Goal: Transaction & Acquisition: Obtain resource

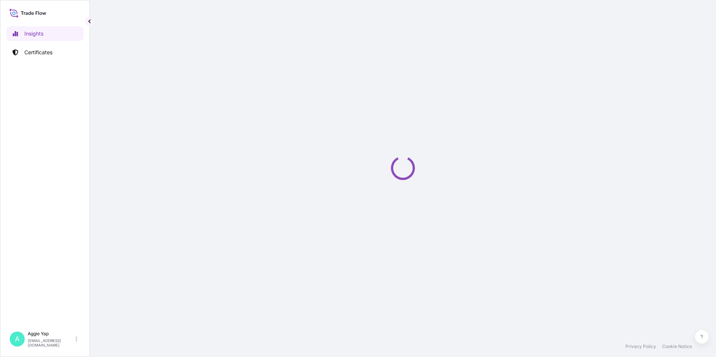
click at [46, 166] on div "Insights Certificates" at bounding box center [44, 173] width 77 height 308
select select "2025"
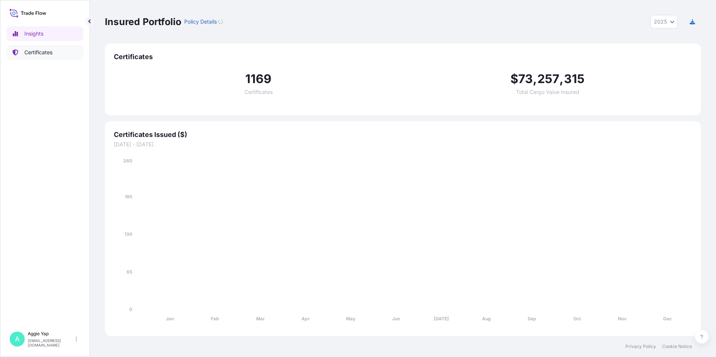
click at [43, 51] on p "Certificates" at bounding box center [38, 52] width 28 height 7
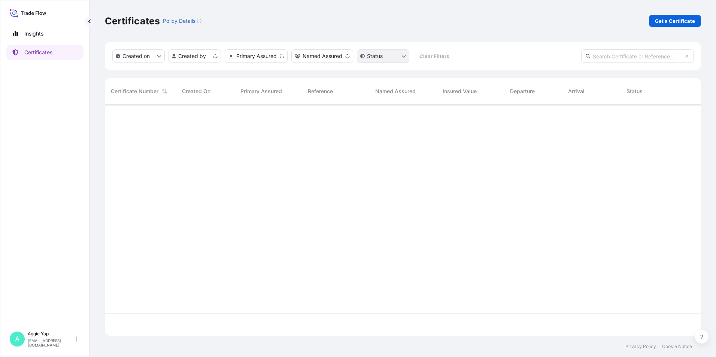
scroll to position [230, 591]
click at [660, 20] on p "Get a Certificate" at bounding box center [675, 20] width 40 height 7
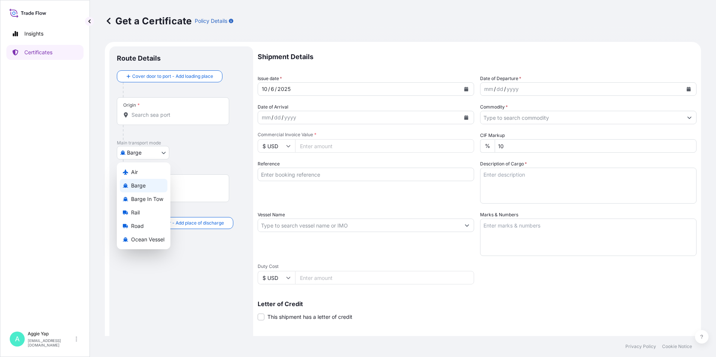
click at [152, 157] on body "Insights Certificates A [PERSON_NAME] [EMAIL_ADDRESS][DOMAIN_NAME] Get a Certif…" at bounding box center [358, 178] width 716 height 357
click at [147, 240] on span "Ocean Vessel" at bounding box center [147, 239] width 33 height 7
select select "Ocean Vessel"
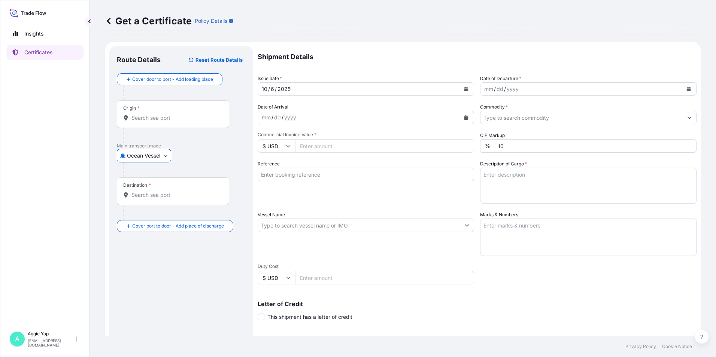
click at [158, 117] on input "Origin *" at bounding box center [176, 117] width 88 height 7
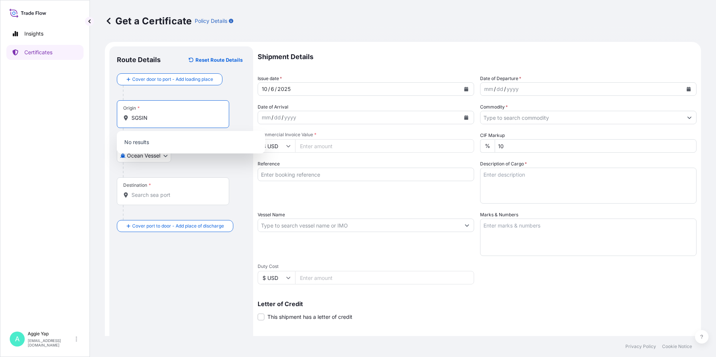
type input "SGSIN"
click at [172, 121] on input "SGSIN" at bounding box center [176, 117] width 88 height 7
click at [170, 148] on div "SGSIN - [GEOGRAPHIC_DATA], [GEOGRAPHIC_DATA]" at bounding box center [191, 144] width 142 height 21
type input "SGSIN - [GEOGRAPHIC_DATA], [GEOGRAPHIC_DATA]"
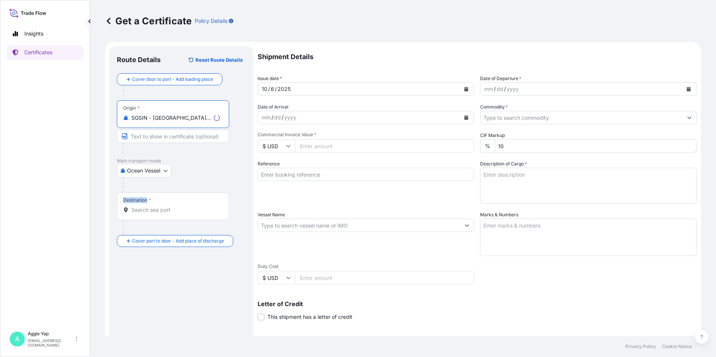
drag, startPoint x: 150, startPoint y: 192, endPoint x: 149, endPoint y: 205, distance: 12.4
click at [149, 204] on div "Cover door to port - Add loading place Place of loading Road / [GEOGRAPHIC_DATA…" at bounding box center [181, 160] width 129 height 174
drag, startPoint x: 149, startPoint y: 205, endPoint x: 152, endPoint y: 215, distance: 11.0
click at [148, 215] on div "Destination *" at bounding box center [173, 207] width 112 height 28
click at [148, 214] on input "Destination *" at bounding box center [176, 209] width 88 height 7
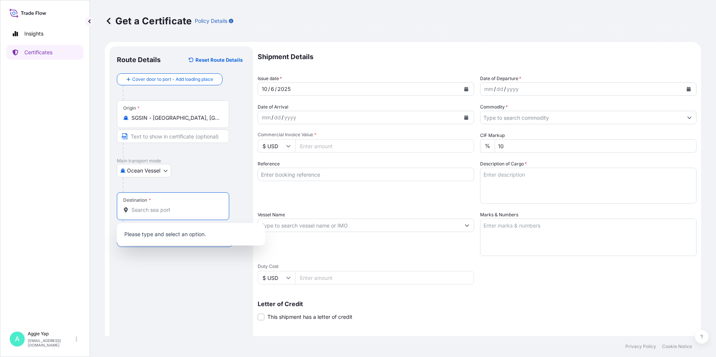
drag, startPoint x: 153, startPoint y: 215, endPoint x: 148, endPoint y: 207, distance: 9.1
click at [153, 214] on div "Destination *" at bounding box center [173, 207] width 112 height 28
click at [153, 214] on input "Destination *" at bounding box center [176, 209] width 88 height 7
click at [146, 209] on input "Destination * Please select a destination" at bounding box center [176, 209] width 88 height 7
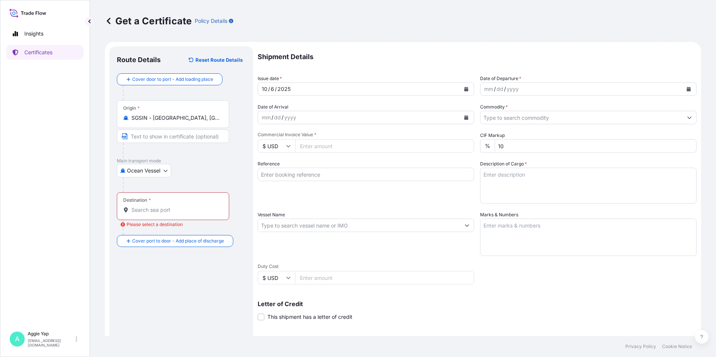
click at [155, 209] on input "Destination * Please select a destination" at bounding box center [176, 209] width 88 height 7
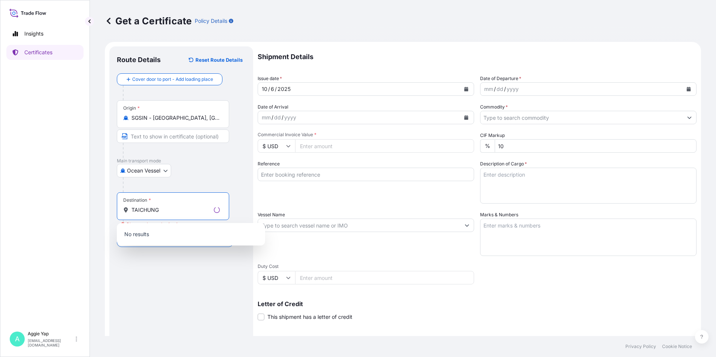
type input "TAICHUNG"
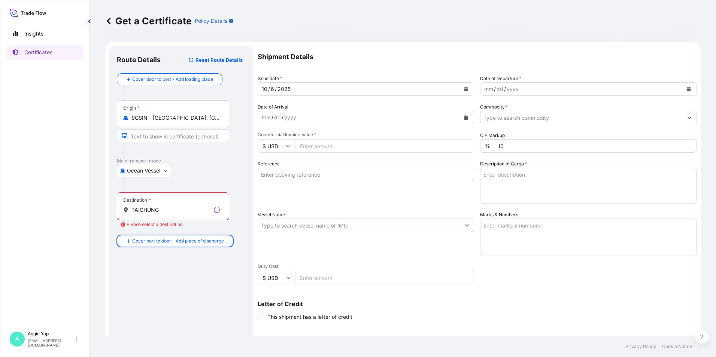
click at [158, 209] on input "TAICHUNG" at bounding box center [171, 209] width 79 height 7
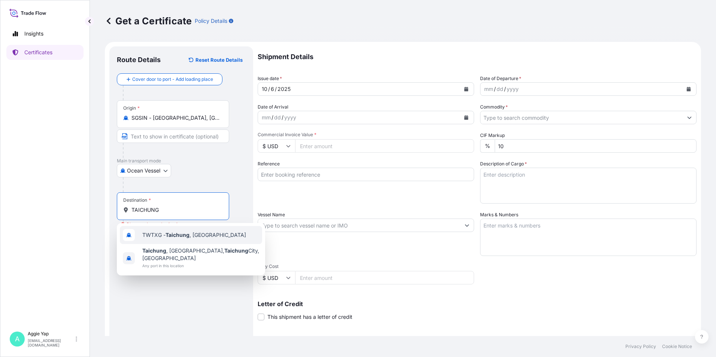
type input "TWTXG - Taichung, [GEOGRAPHIC_DATA]"
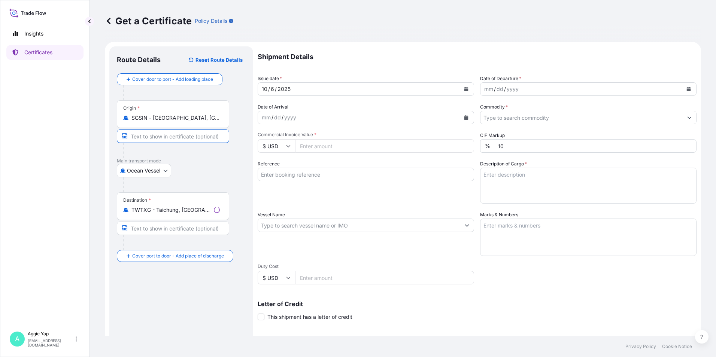
drag, startPoint x: 143, startPoint y: 134, endPoint x: 146, endPoint y: 140, distance: 6.7
click at [143, 135] on input "Text to appear on certificate" at bounding box center [173, 136] width 112 height 13
type input "[GEOGRAPHIC_DATA]"
drag, startPoint x: 161, startPoint y: 236, endPoint x: 162, endPoint y: 233, distance: 3.8
click at [161, 235] on div at bounding box center [176, 242] width 106 height 15
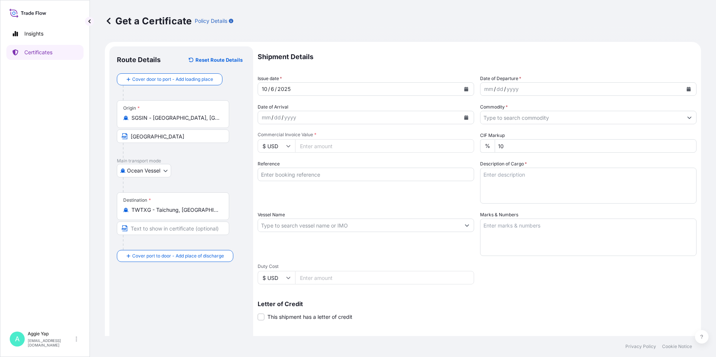
click at [162, 230] on input "Text to appear on certificate" at bounding box center [173, 228] width 112 height 13
type input "TAICHUNG, [GEOGRAPHIC_DATA]"
click at [465, 92] on button "Calendar" at bounding box center [466, 89] width 12 height 12
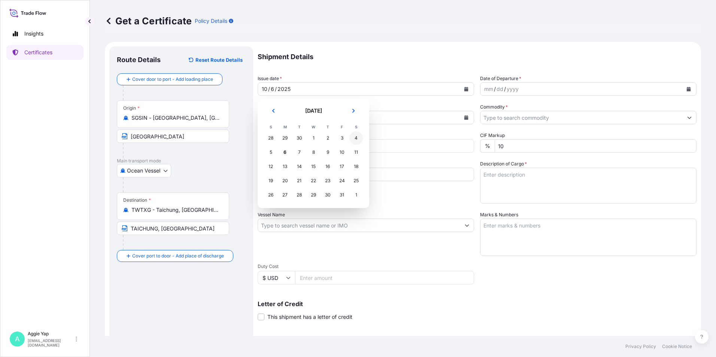
click at [358, 141] on div "4" at bounding box center [356, 138] width 13 height 13
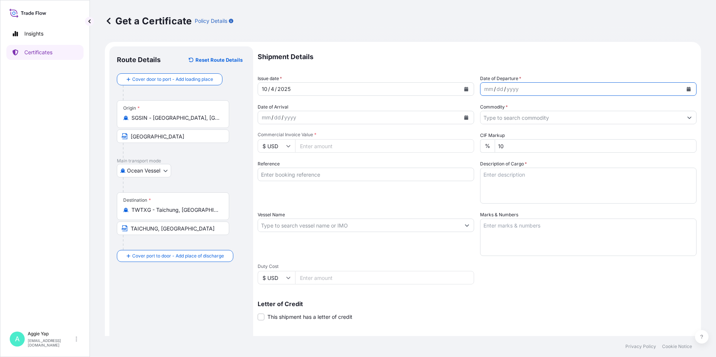
click at [687, 87] on icon "Calendar" at bounding box center [689, 89] width 4 height 4
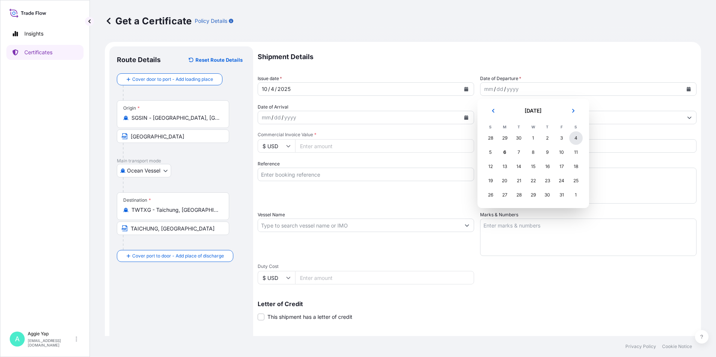
click at [576, 137] on div "4" at bounding box center [575, 138] width 13 height 13
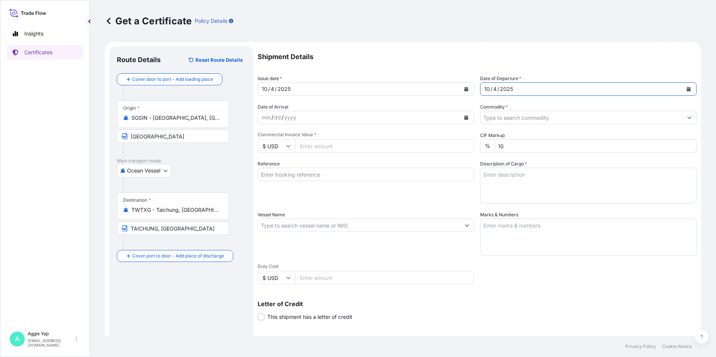
click at [501, 120] on input "Commodity *" at bounding box center [582, 117] width 202 height 13
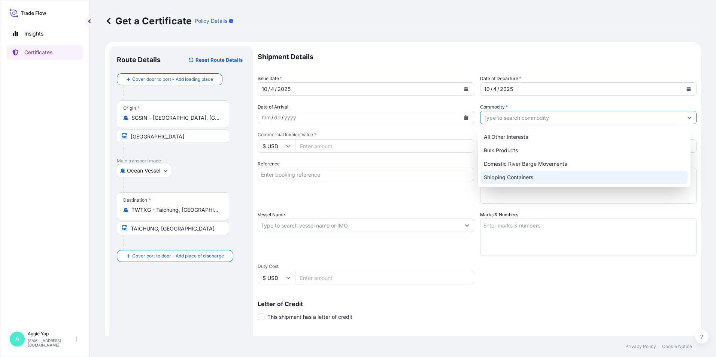
click at [511, 181] on div "Shipping Containers" at bounding box center [584, 177] width 207 height 13
type input "Shipping Containers"
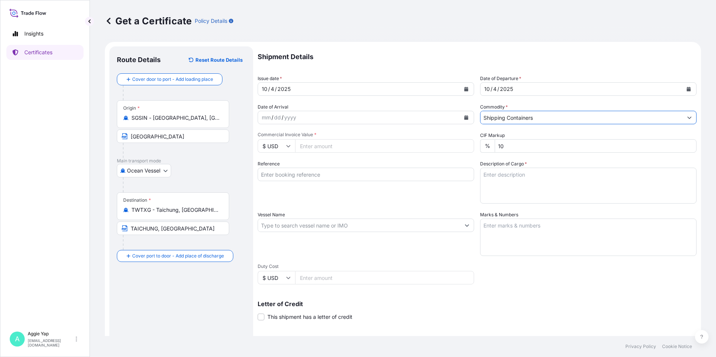
click at [398, 146] on input "Commercial Invoice Value *" at bounding box center [384, 145] width 179 height 13
type input "50407.26"
click at [351, 164] on div "Reference" at bounding box center [366, 181] width 217 height 43
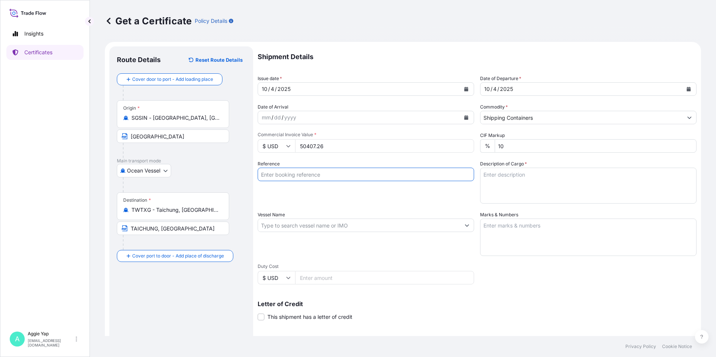
click at [346, 176] on input "Reference" at bounding box center [366, 174] width 217 height 13
drag, startPoint x: 313, startPoint y: 177, endPoint x: 302, endPoint y: 203, distance: 28.4
click at [315, 178] on input "TAIWAN ENEOS CO., LTD" at bounding box center [366, 174] width 217 height 13
type input "TAIWAN ENEOS CO LTD"
click at [511, 183] on textarea "Description of Cargo *" at bounding box center [588, 186] width 217 height 36
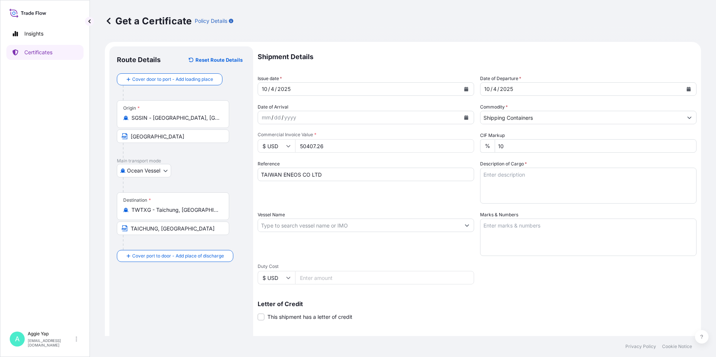
drag, startPoint x: 499, startPoint y: 174, endPoint x: 495, endPoint y: 175, distance: 3.9
click at [499, 174] on textarea "Description of Cargo *" at bounding box center [588, 186] width 217 height 36
paste textarea "TOTAL : 75 PACKAGES"
click at [495, 182] on textarea "TOTAL : 75 PACKAGES" at bounding box center [588, 186] width 217 height 36
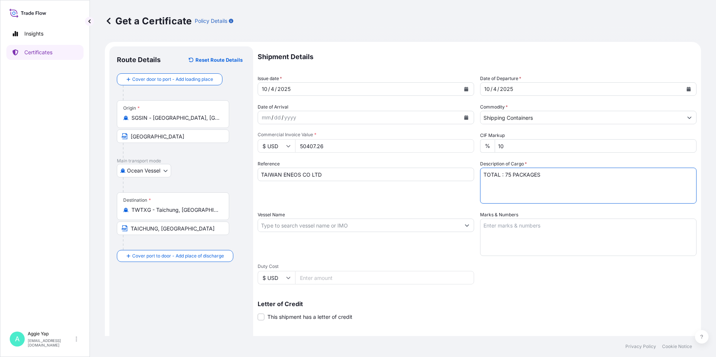
paste textarea "ADDITIVE FOR LUBRICATING OIL:"
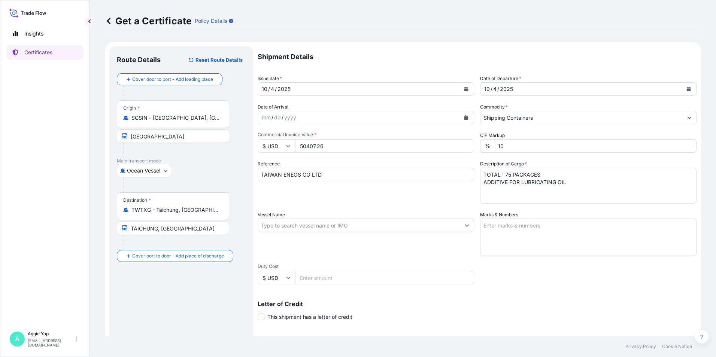
click at [496, 188] on textarea "TOTAL : 75 PACKAGES ADDITIVE FOR LUBRICATING OIL" at bounding box center [588, 186] width 217 height 36
paste textarea "AD-1411"
drag, startPoint x: 508, startPoint y: 190, endPoint x: 476, endPoint y: 190, distance: 31.8
click at [476, 190] on div "Shipment Details Issue date * [DATE] Date of Departure * [DATE] Date of Arrival…" at bounding box center [477, 224] width 439 height 357
paste textarea "1 TOT AD-1411"
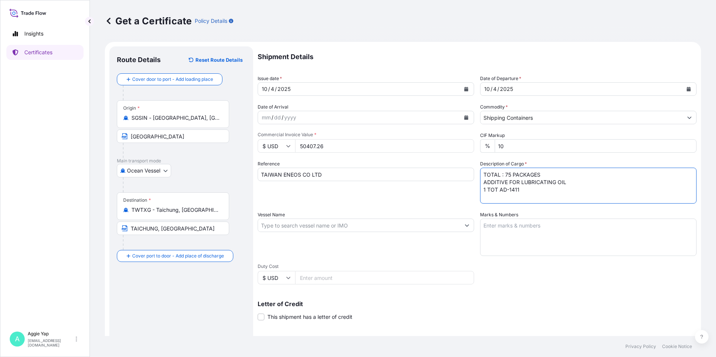
click at [523, 189] on textarea "TOTAL : 75 PACKAGES ADDITIVE FOR LUBRICATING OIL 1 TOT AD-1411" at bounding box center [588, 186] width 217 height 36
drag, startPoint x: 497, startPoint y: 190, endPoint x: 472, endPoint y: 192, distance: 24.8
click at [476, 190] on div "Shipment Details Issue date * [DATE] Date of Departure * [DATE] Date of Arrival…" at bounding box center [477, 224] width 439 height 357
click at [512, 190] on textarea "TOTAL : 75 PACKAGES ADDITIVE FOR LUBRICATING OIL AD-1411," at bounding box center [588, 186] width 217 height 36
click at [511, 190] on textarea "TOTAL : 75 PACKAGES ADDITIVE FOR LUBRICATING OIL AD-1411," at bounding box center [588, 186] width 217 height 36
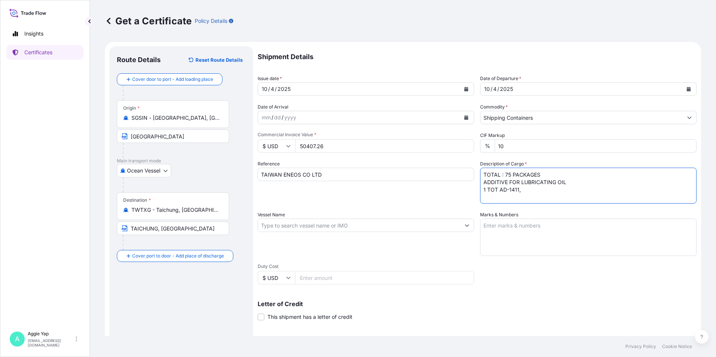
click at [531, 191] on textarea "TOTAL : 75 PACKAGES ADDITIVE FOR LUBRICATING OIL 1 TOT AD-1411," at bounding box center [588, 186] width 217 height 36
click at [484, 195] on textarea "TOTAL : 75 PACKAGES ADDITIVE FOR LUBRICATING OIL 1 TOT AD-1411," at bounding box center [588, 186] width 217 height 36
paste textarea "74 DRUMS"
drag, startPoint x: 496, startPoint y: 190, endPoint x: 504, endPoint y: 211, distance: 22.5
click at [496, 190] on textarea "TOTAL : 75 PACKAGES ADDITIVE FOR LUBRICATING OIL 1 TOT AD-1411, 74 DRUMS" at bounding box center [588, 186] width 217 height 36
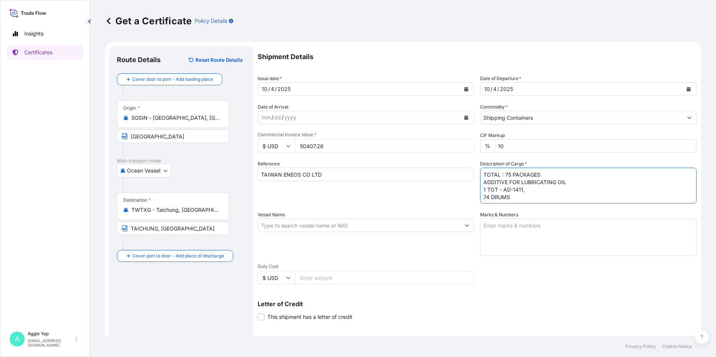
drag, startPoint x: 511, startPoint y: 195, endPoint x: 519, endPoint y: 216, distance: 22.3
click at [511, 196] on textarea "TOTAL : 75 PACKAGES ADDITIVE FOR LUBRICATING OIL 1 TOT - AD-1411, 74 DRUMS" at bounding box center [588, 186] width 217 height 36
click at [518, 195] on textarea "TOTAL : 75 PACKAGES ADDITIVE FOR LUBRICATING OIL 1 TOT - AD-1411, 74 DRUMS -" at bounding box center [588, 186] width 217 height 36
paste textarea "TZ-265M , AD-1416"
click at [565, 197] on textarea "TOTAL : 75 PACKAGES ADDITIVE FOR LUBRICATING OIL 1 TOT - AD-1411, 74 DRUMS - TZ…" at bounding box center [588, 186] width 217 height 36
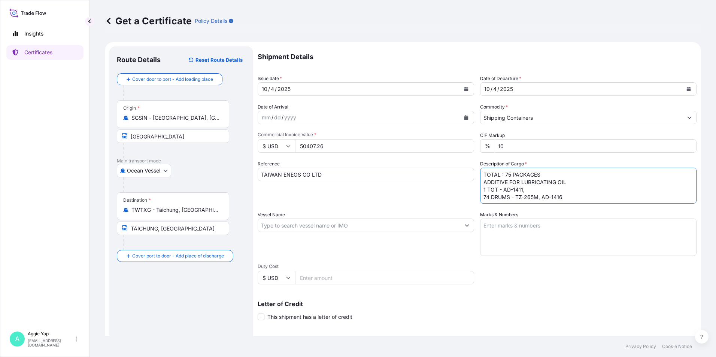
scroll to position [4, 0]
drag, startPoint x: 486, startPoint y: 198, endPoint x: 489, endPoint y: 205, distance: 8.1
click at [486, 198] on textarea "TOTAL : 75 PACKAGES ADDITIVE FOR LUBRICATING OIL 1 TOT - AD-1411, 74 DRUMS - TZ…" at bounding box center [588, 186] width 217 height 36
paste textarea "ORDER NO: LZ(A)-124"
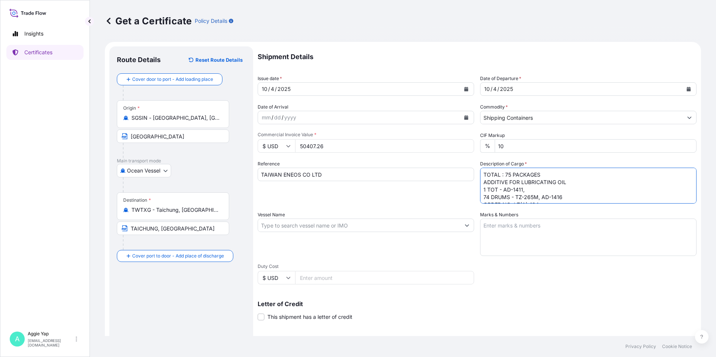
type textarea "TOTAL : 75 PACKAGES ADDITIVE FOR LUBRICATING OIL 1 TOT - AD-1411, 74 DRUMS - TZ…"
click at [305, 230] on input "Vessel Name" at bounding box center [359, 225] width 202 height 13
click at [284, 229] on input "Vessel Name" at bounding box center [359, 225] width 202 height 13
paste input "EVER BREED 1582-103N"
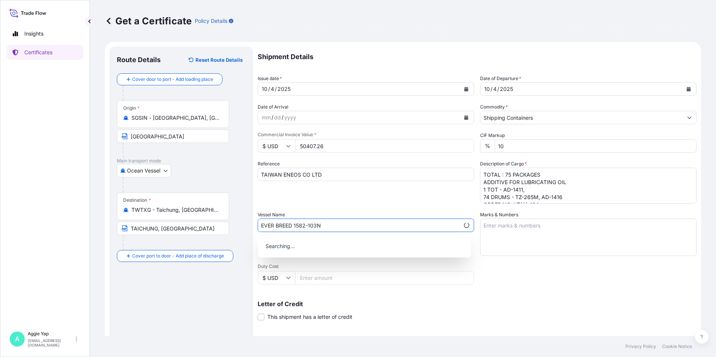
click at [292, 224] on input "EVER BREED 1582-103N" at bounding box center [359, 225] width 202 height 13
type input "EVER BREED / 1582-103N"
click at [515, 230] on textarea "Marks & Numbers" at bounding box center [588, 237] width 217 height 37
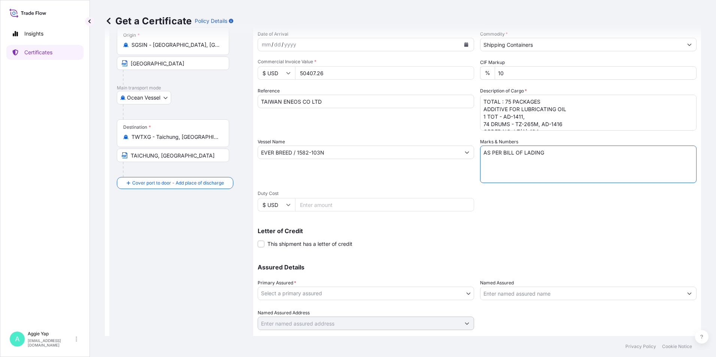
scroll to position [75, 0]
type textarea "AS PER BILL OF LADING"
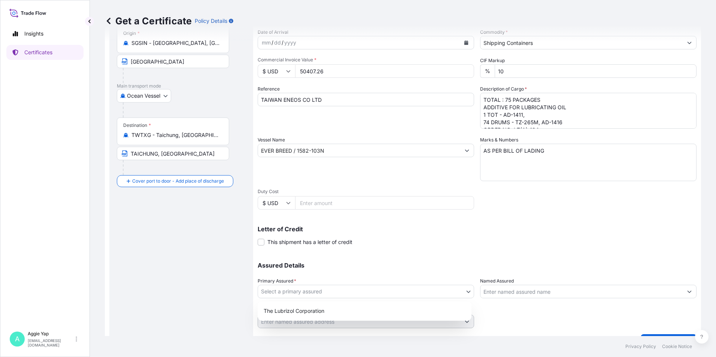
click at [305, 291] on body "Insights Certificates A [PERSON_NAME] [EMAIL_ADDRESS][DOMAIN_NAME] Get a Certif…" at bounding box center [358, 178] width 716 height 357
click at [320, 315] on div "The Lubrizol Corporation" at bounding box center [365, 311] width 208 height 13
select select "31566"
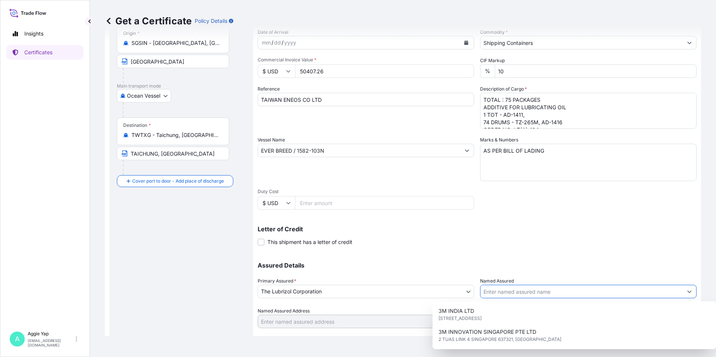
click at [541, 293] on input "Named Assured" at bounding box center [582, 291] width 202 height 13
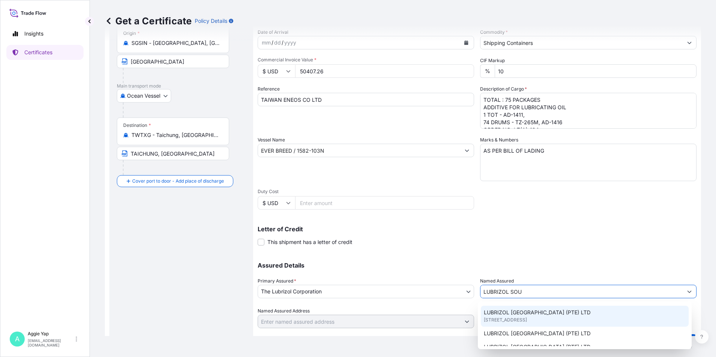
click at [517, 317] on span "[STREET_ADDRESS]" at bounding box center [505, 320] width 43 height 7
type input "LUBRIZOL [GEOGRAPHIC_DATA] (PTE) LTD"
type input "[STREET_ADDRESS]"
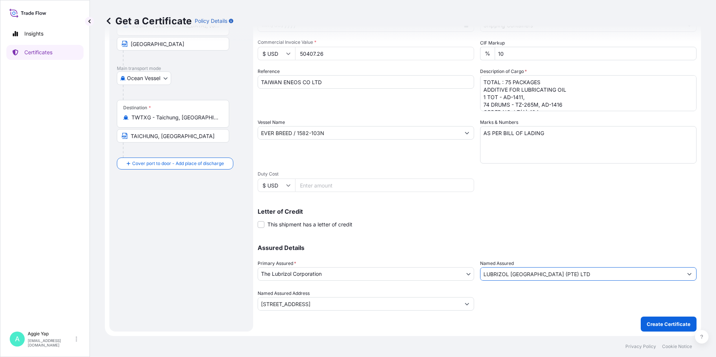
type input "LUBRIZOL [GEOGRAPHIC_DATA] (PTE) LTD"
click at [554, 182] on div "Shipment Details Issue date * [DATE] Date of Departure * [DATE] Date of Arrival…" at bounding box center [477, 132] width 439 height 357
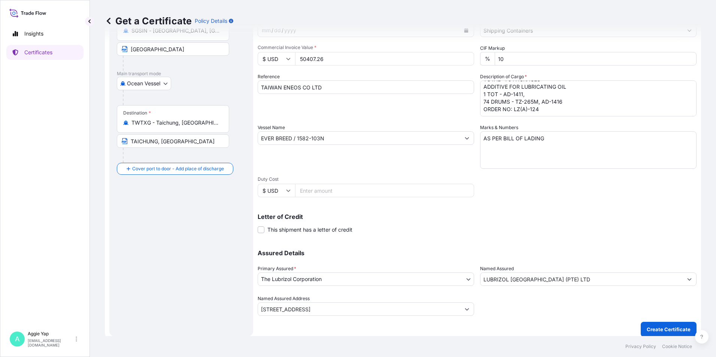
scroll to position [93, 0]
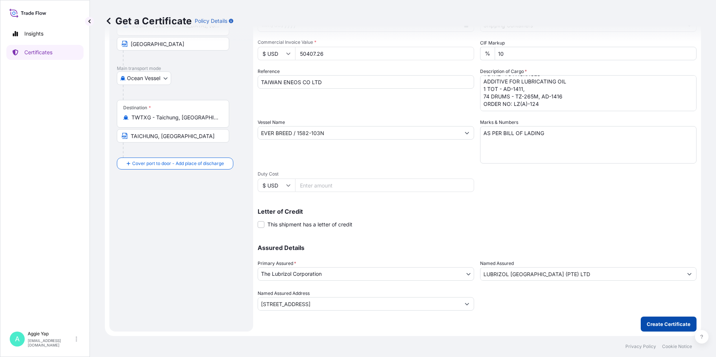
click at [650, 323] on p "Create Certificate" at bounding box center [669, 324] width 44 height 7
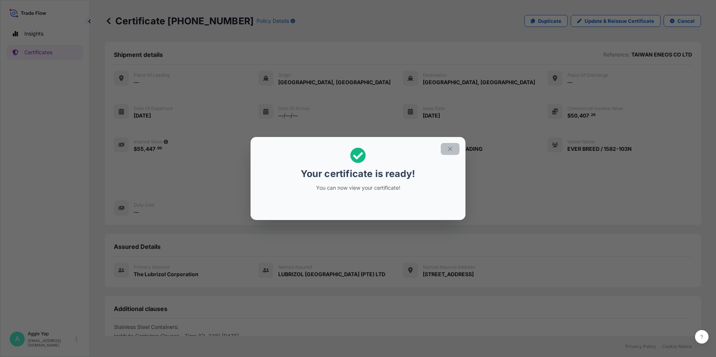
click at [448, 150] on icon "button" at bounding box center [450, 149] width 7 height 7
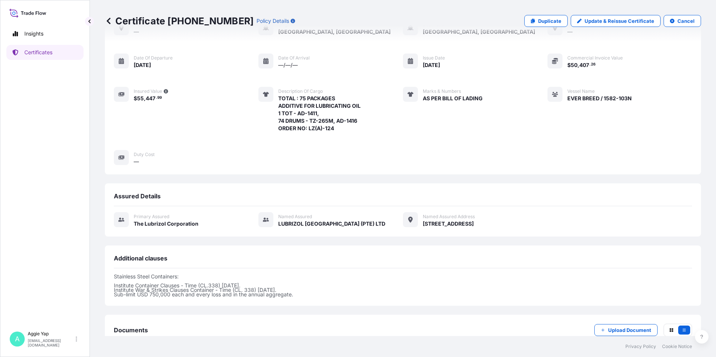
scroll to position [99, 0]
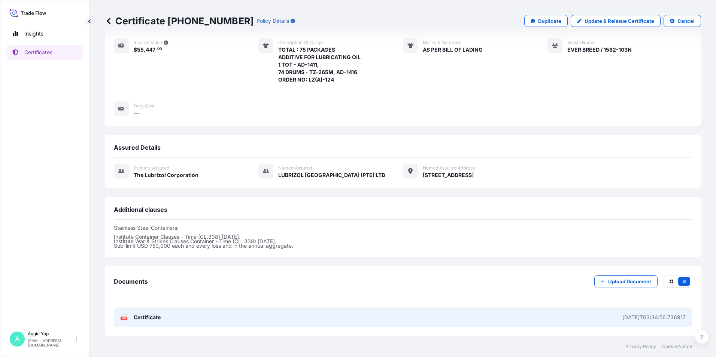
click at [148, 318] on span "Certificate" at bounding box center [147, 317] width 27 height 7
